Goal: Transaction & Acquisition: Purchase product/service

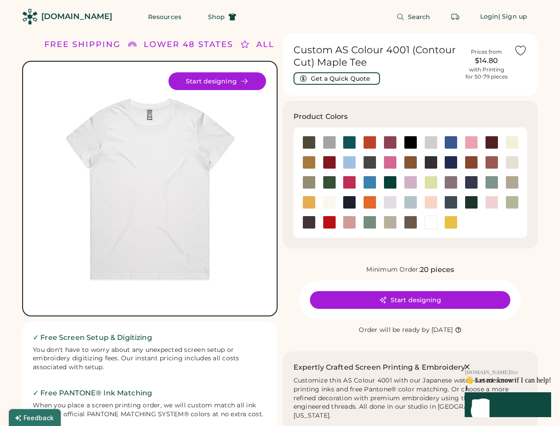
click at [280, 213] on div "FREE SHIPPING LOWER 48 STATES ALL ORDERS FREE SHIPPING LOWER 48 STATES ALL ORDE…" at bounding box center [280, 332] width 516 height 599
click at [280, 229] on div "FREE SHIPPING LOWER 48 STATES ALL ORDERS FREE SHIPPING LOWER 48 STATES ALL ORDE…" at bounding box center [280, 332] width 516 height 599
click at [150, 229] on img at bounding box center [150, 188] width 233 height 233
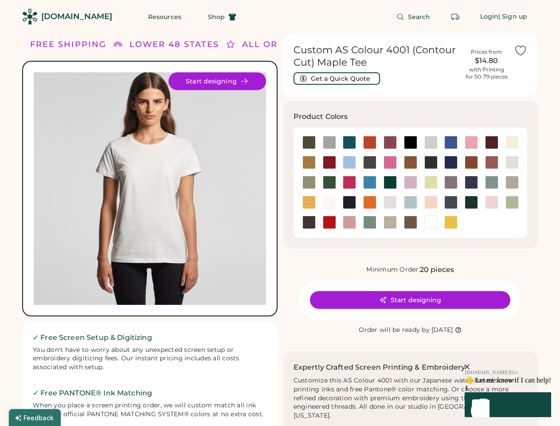
click at [150, 44] on div "LOWER 48 STATES" at bounding box center [175, 45] width 90 height 12
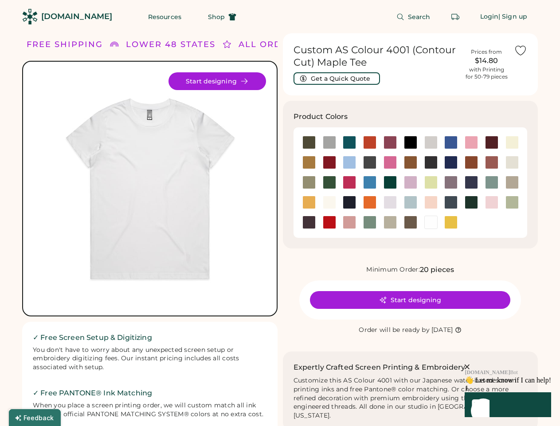
click at [83, 44] on div "FREE SHIPPING" at bounding box center [65, 45] width 76 height 12
click at [189, 44] on div "LOWER 48 STATES" at bounding box center [171, 45] width 90 height 12
click at [245, 44] on div "ALL ORDERS" at bounding box center [266, 45] width 62 height 12
